Goal: Task Accomplishment & Management: Manage account settings

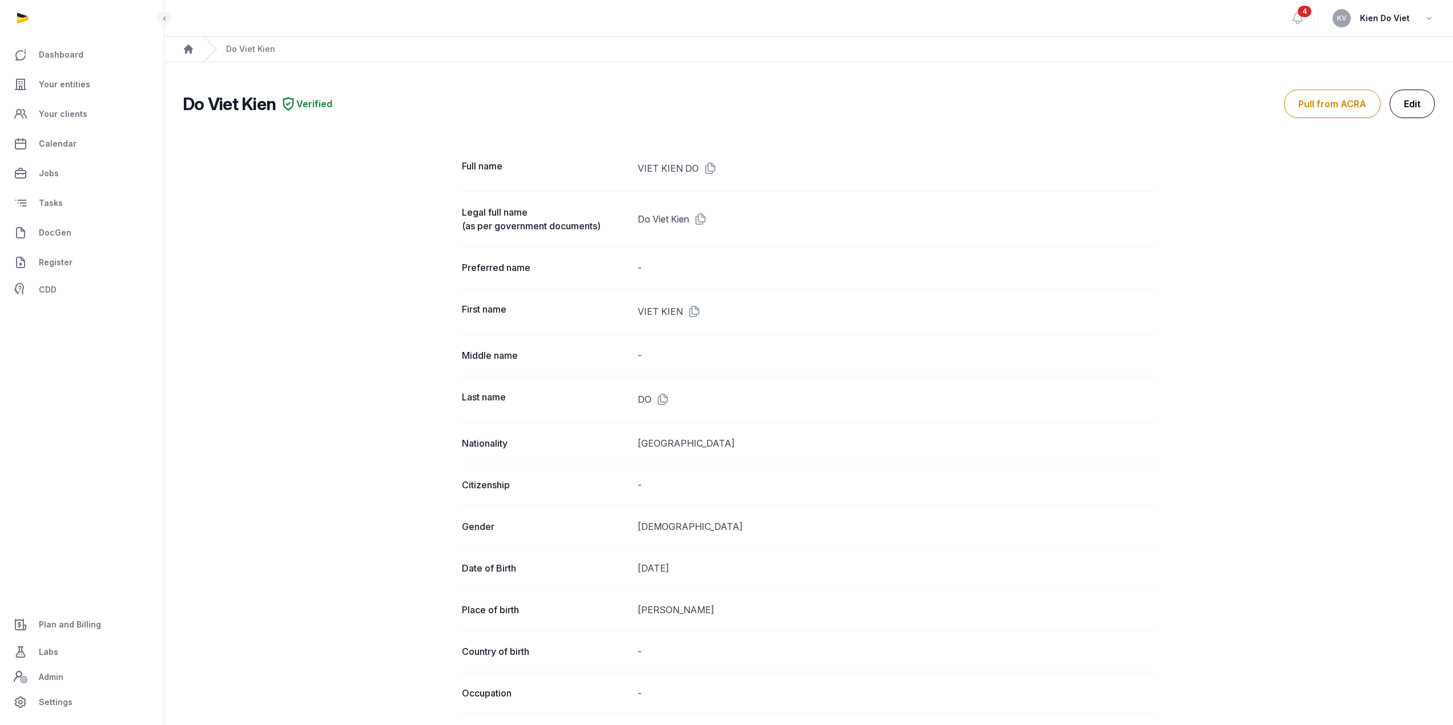
click at [1416, 108] on link "Edit" at bounding box center [1411, 104] width 45 height 29
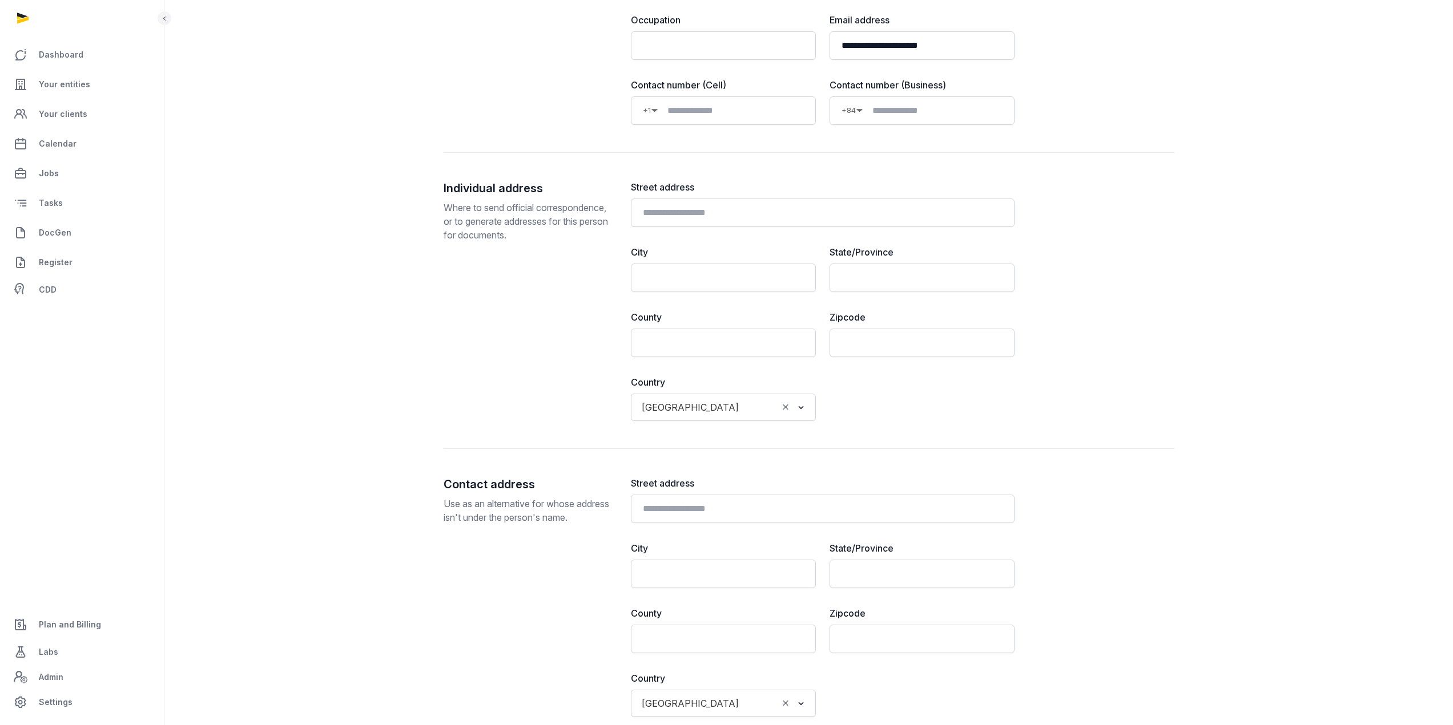
scroll to position [951, 0]
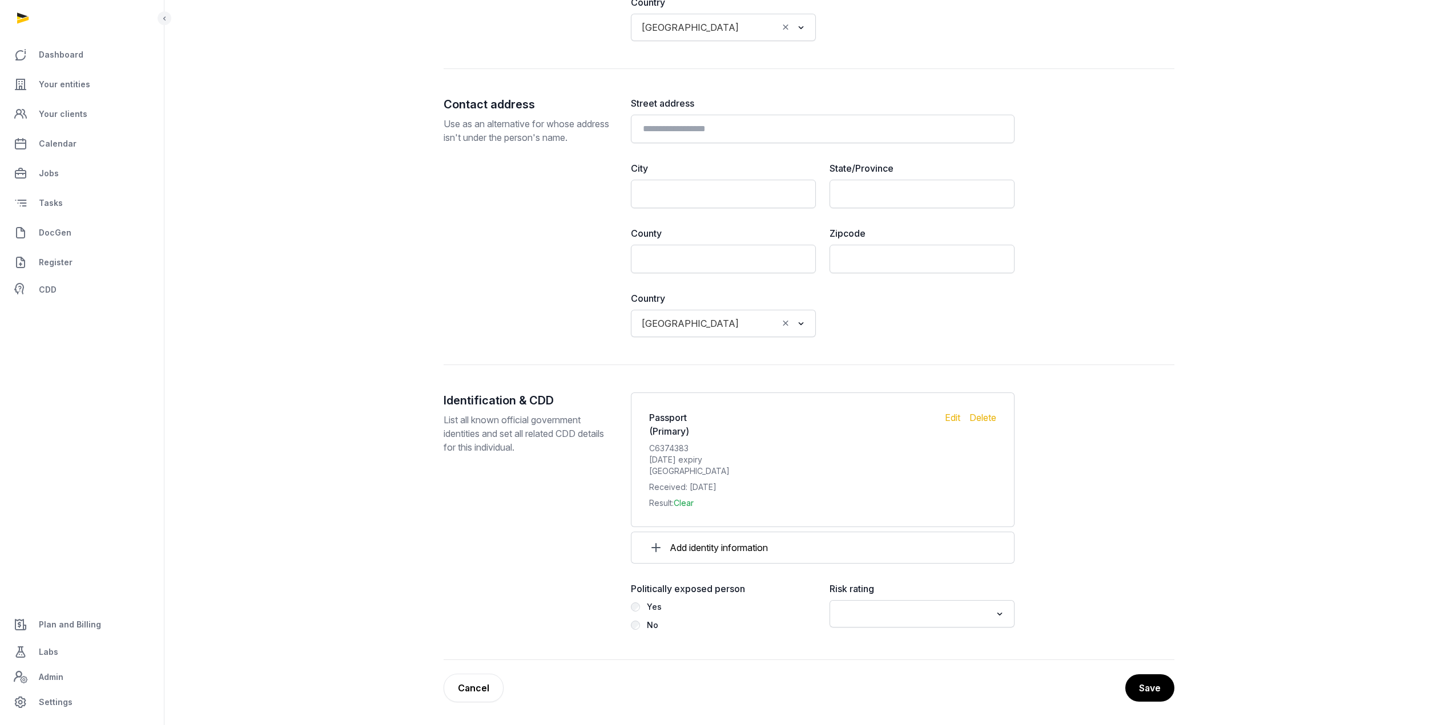
click at [920, 614] on input "Search for option" at bounding box center [913, 614] width 155 height 16
click at [891, 677] on li "Low" at bounding box center [922, 672] width 184 height 17
click at [1144, 689] on button "Save" at bounding box center [1149, 688] width 50 height 29
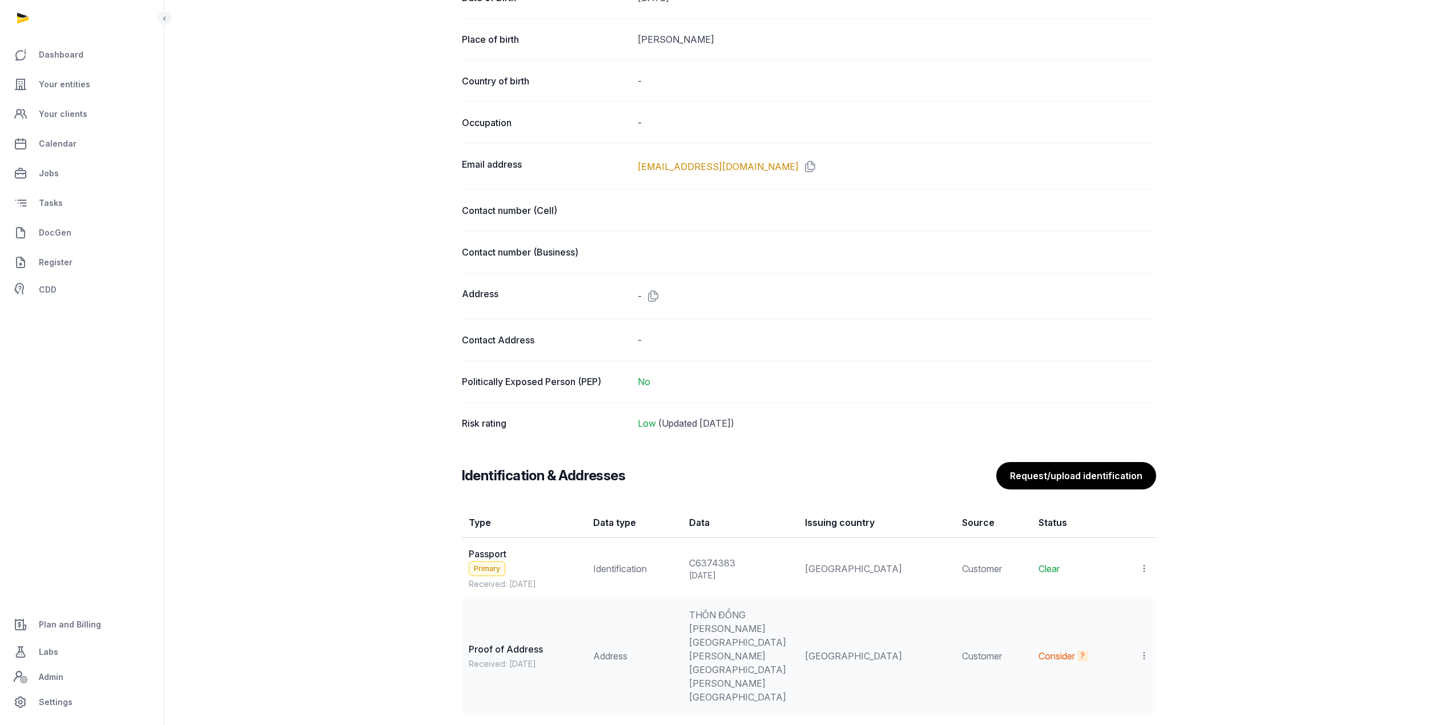
scroll to position [870, 0]
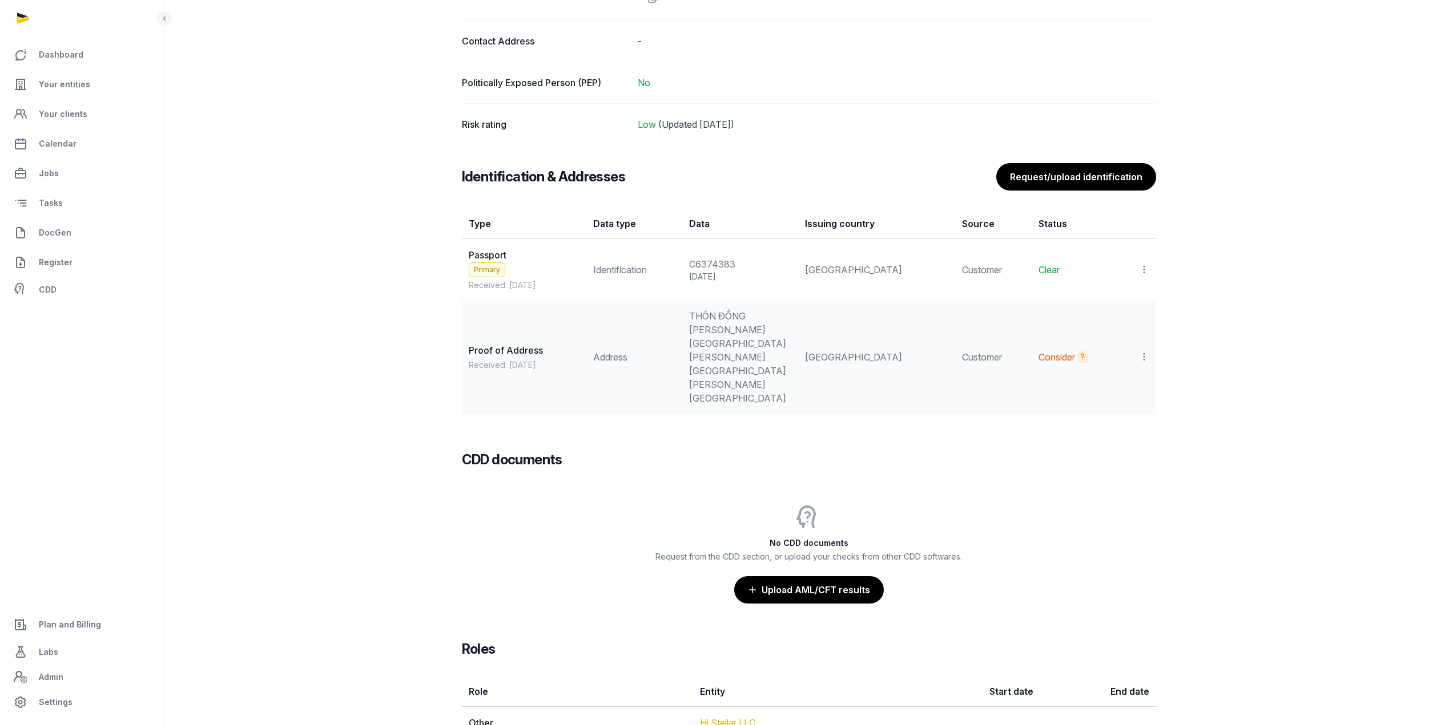
click at [751, 717] on link "Hi Stellar LLC" at bounding box center [727, 722] width 55 height 11
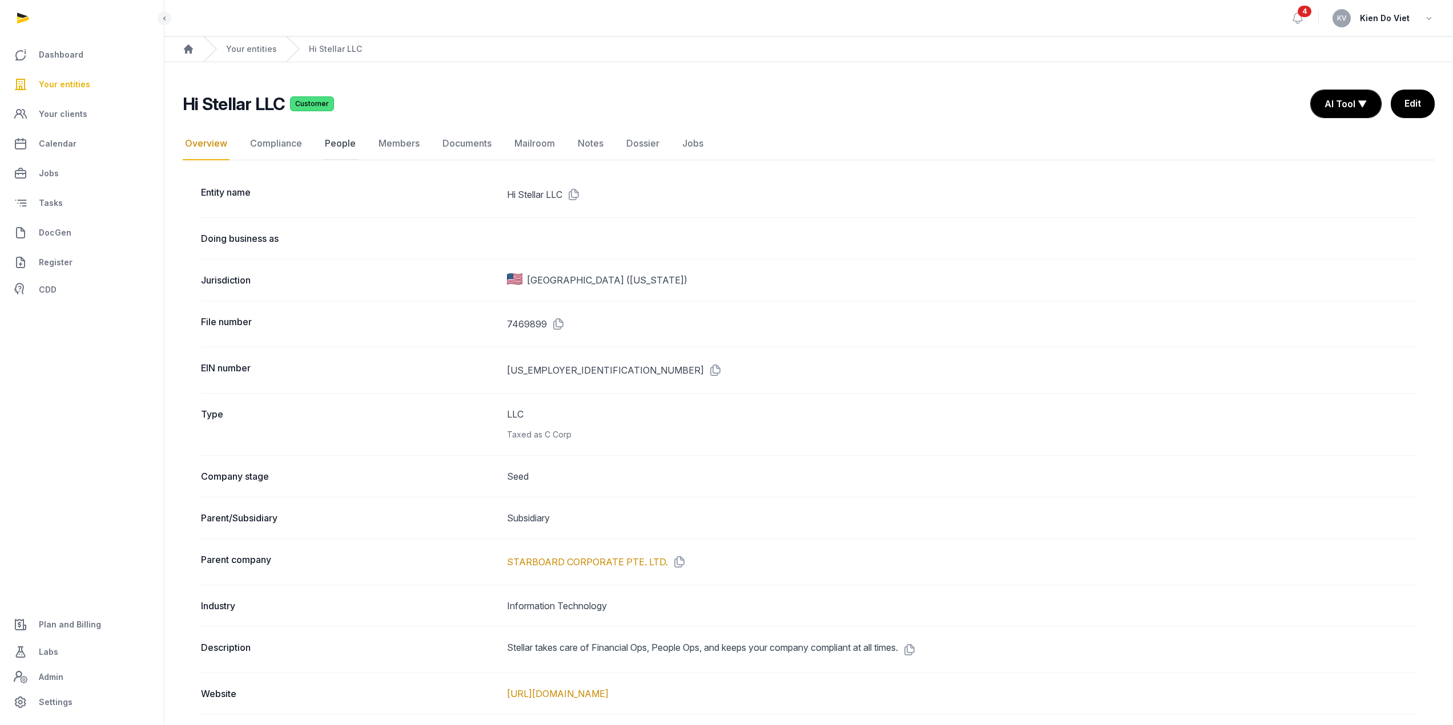
click at [344, 147] on link "People" at bounding box center [339, 143] width 35 height 33
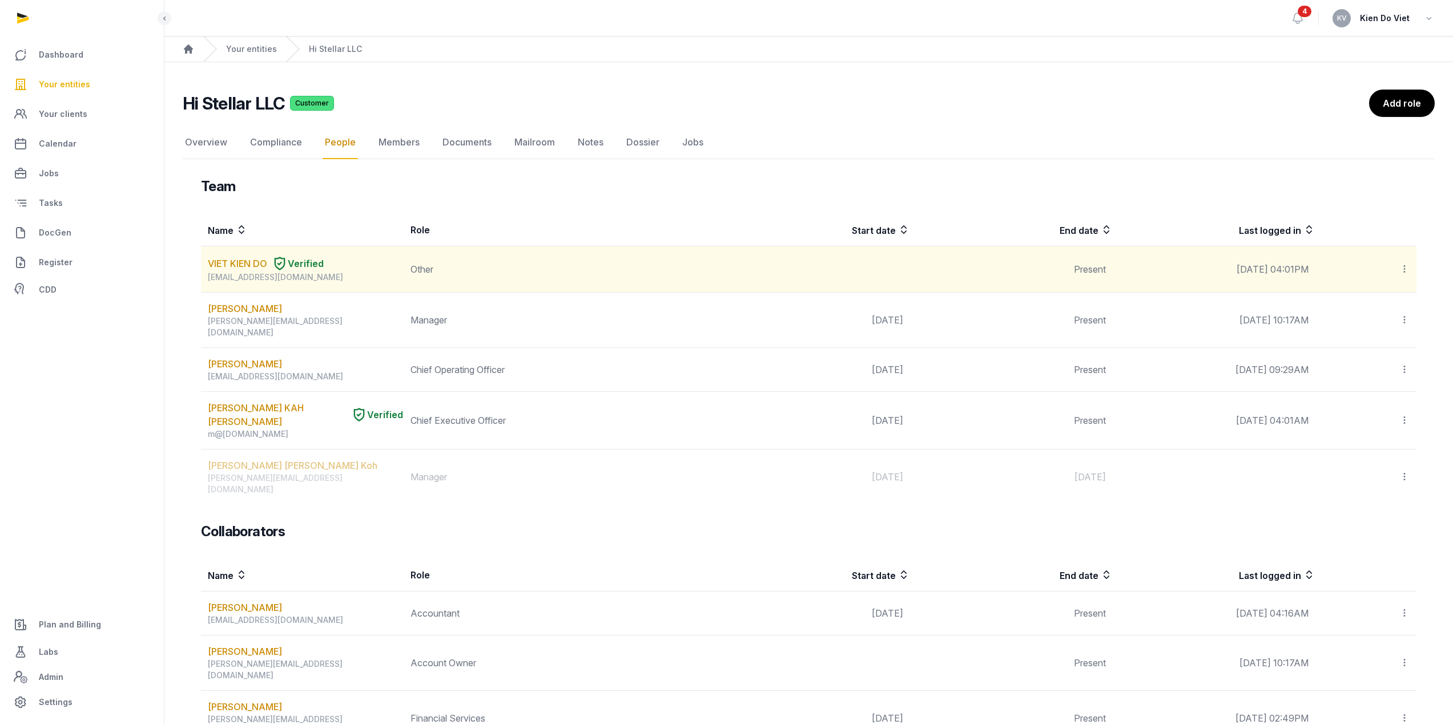
click at [1401, 268] on icon at bounding box center [1404, 269] width 10 height 12
click at [1373, 348] on span "Delete" at bounding box center [1384, 345] width 27 height 11
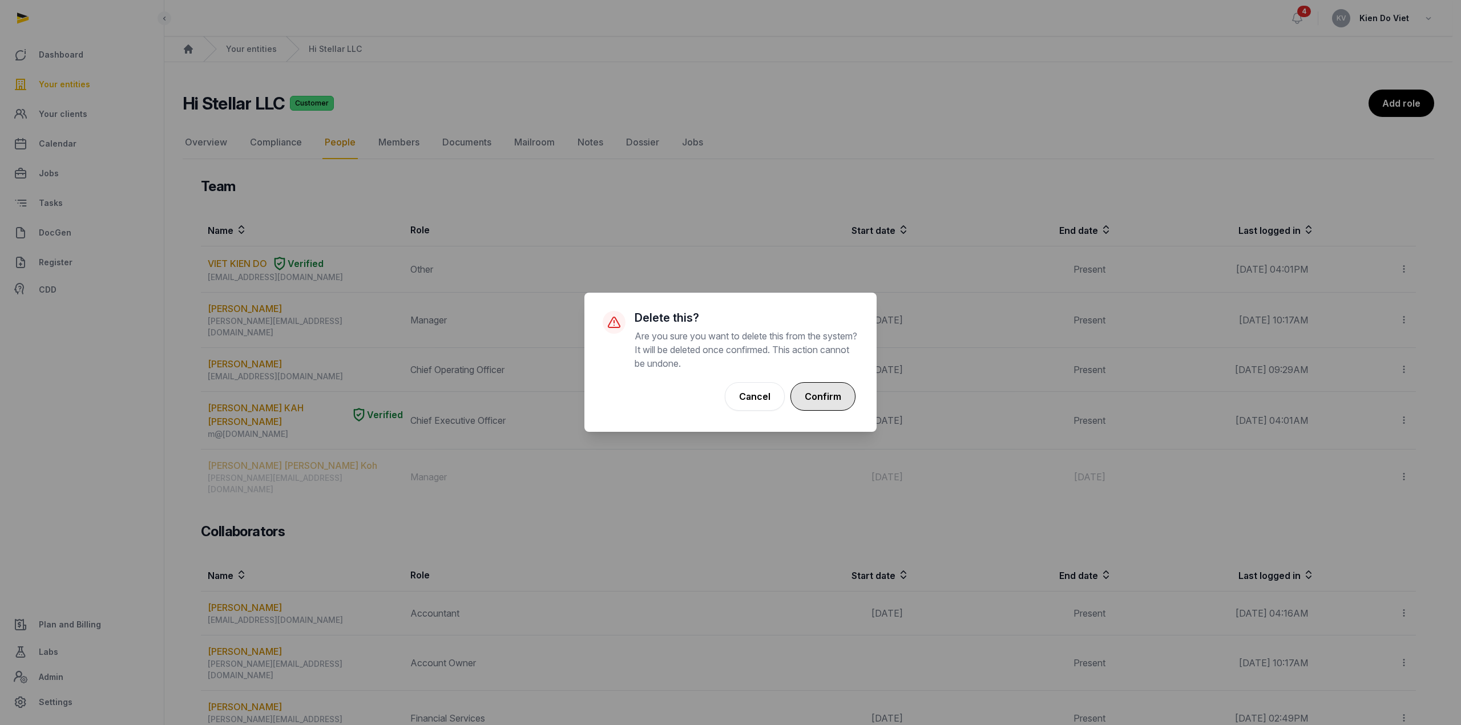
click at [824, 394] on button "Confirm" at bounding box center [823, 396] width 65 height 29
